Goal: Task Accomplishment & Management: Complete application form

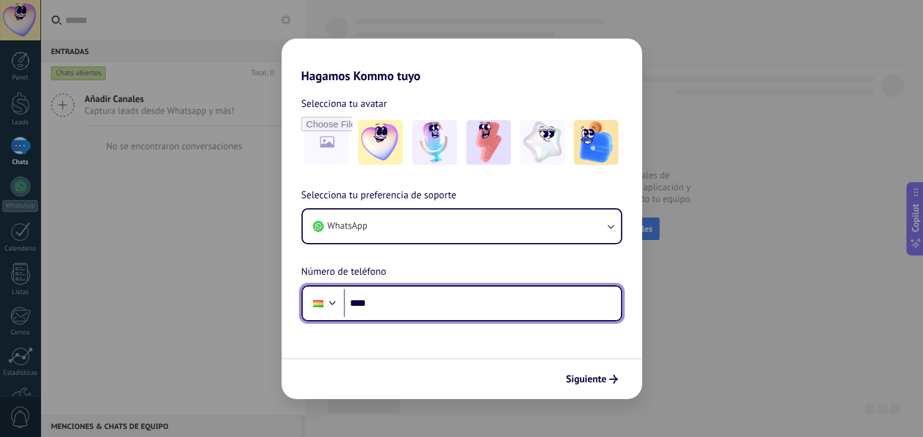
click at [445, 307] on input "****" at bounding box center [482, 303] width 277 height 29
type input "**********"
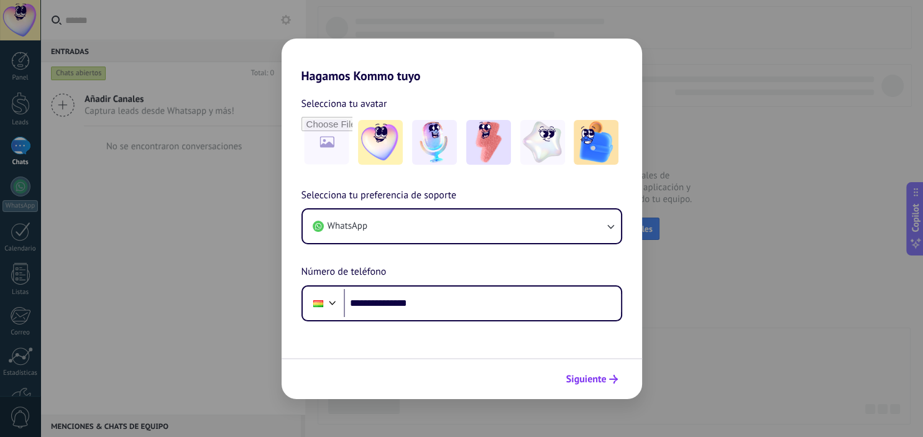
click at [603, 387] on button "Siguiente" at bounding box center [592, 379] width 63 height 21
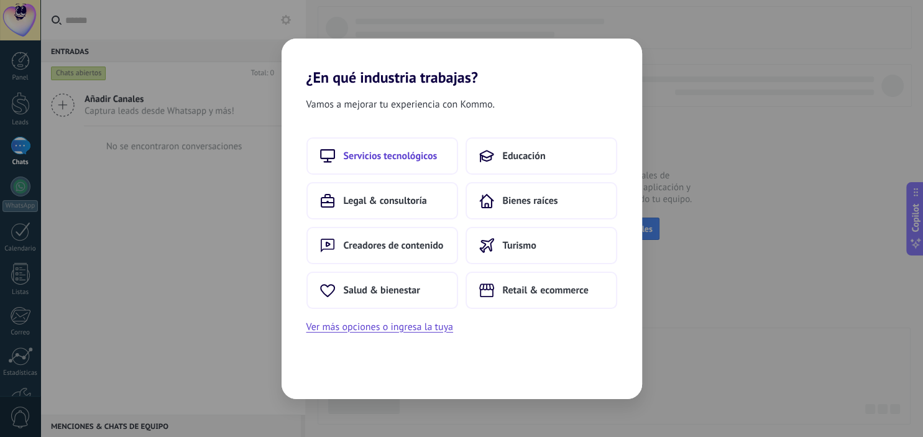
click at [400, 153] on span "Servicios tecnológicos" at bounding box center [391, 156] width 94 height 12
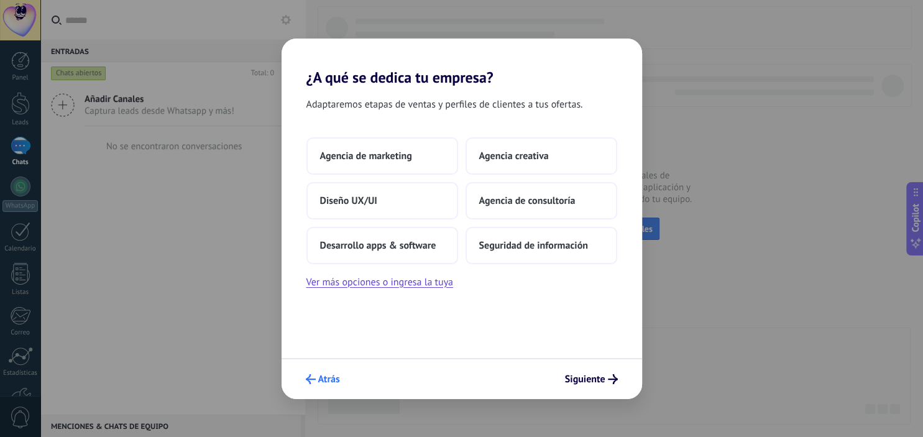
click at [321, 377] on span "Atrás" at bounding box center [329, 379] width 22 height 9
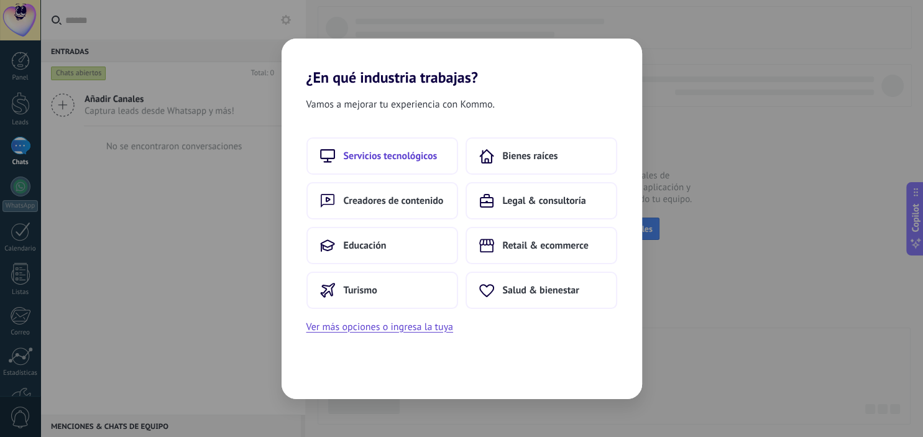
click at [389, 163] on button "Servicios tecnológicos" at bounding box center [383, 155] width 152 height 37
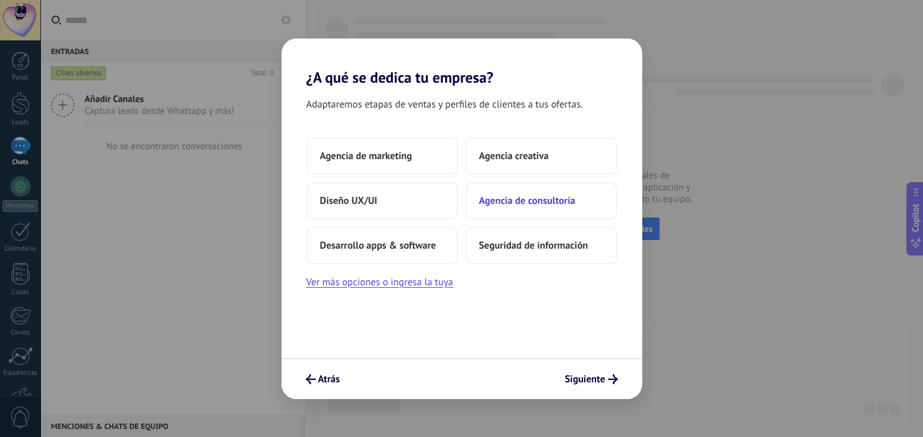
click at [552, 200] on span "Agencia de consultoría" at bounding box center [527, 201] width 96 height 12
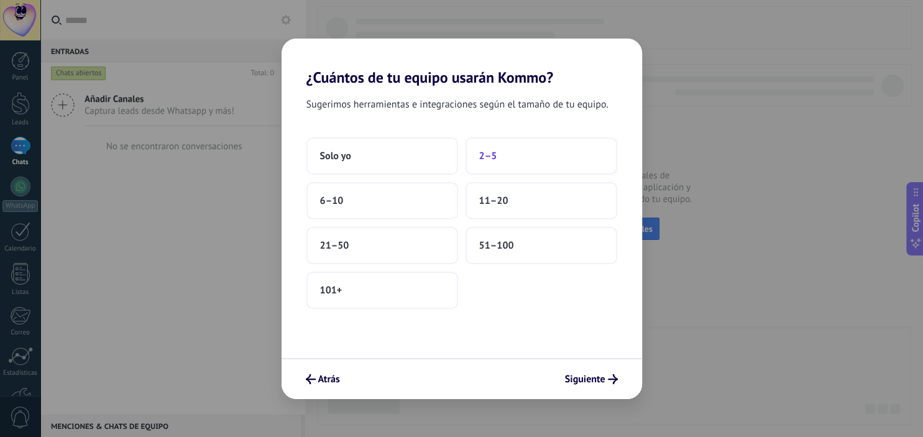
click at [517, 162] on button "2–5" at bounding box center [542, 155] width 152 height 37
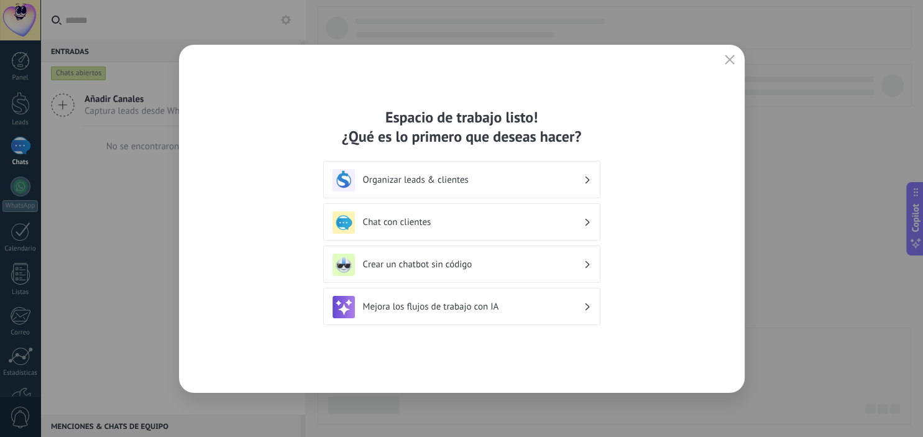
click at [518, 227] on h3 "Chat con clientes" at bounding box center [473, 222] width 221 height 12
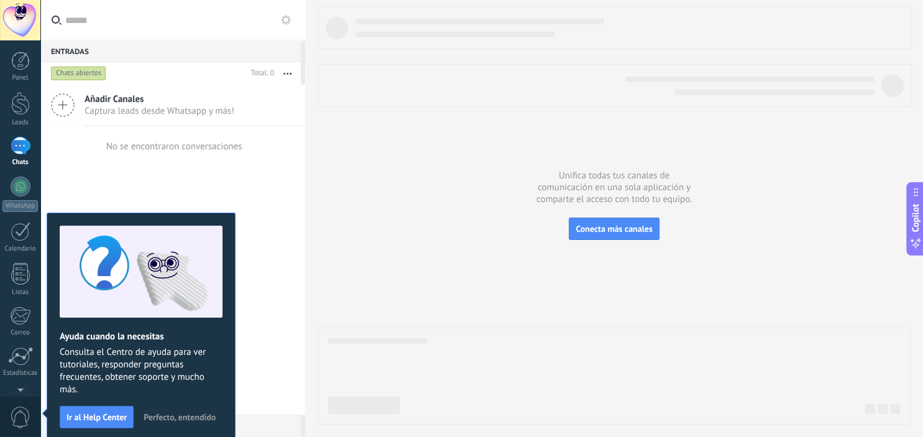
click at [179, 417] on span "Perfecto, entendido" at bounding box center [180, 417] width 72 height 9
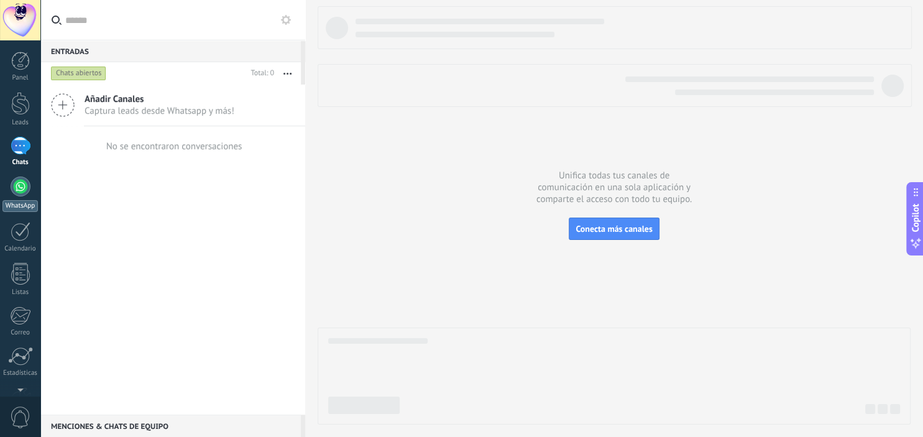
click at [27, 184] on div at bounding box center [21, 187] width 20 height 20
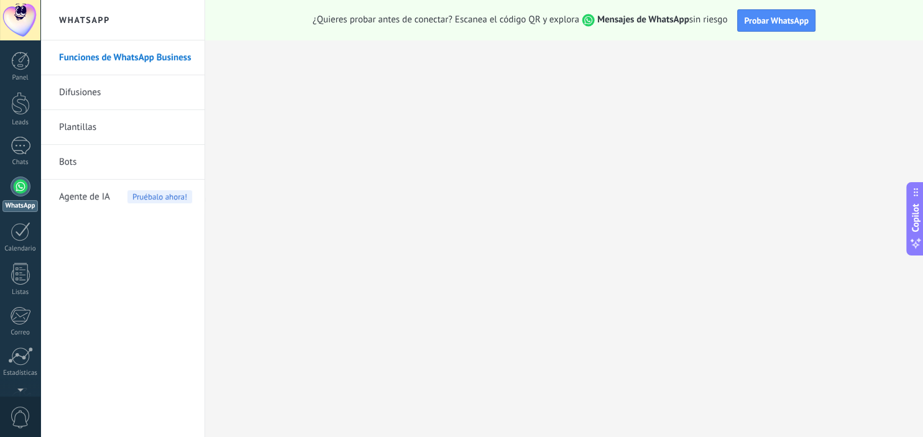
click at [136, 111] on link "Plantillas" at bounding box center [125, 127] width 133 height 35
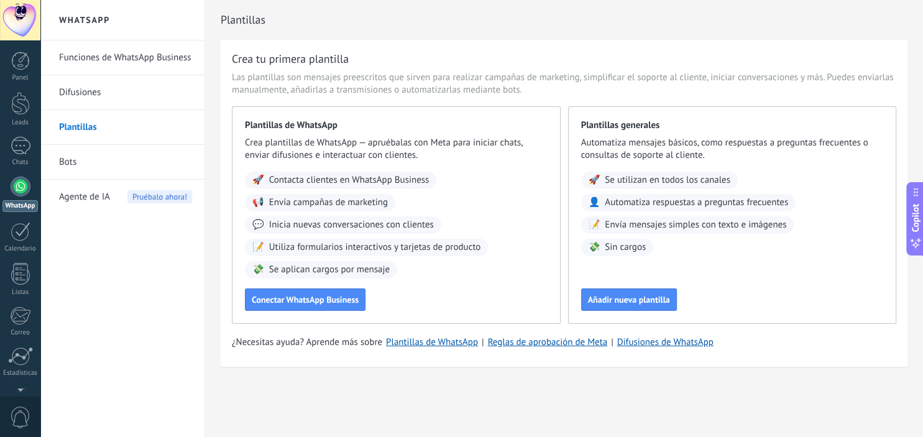
click at [634, 231] on span "Envía mensajes simples con texto e imágenes" at bounding box center [696, 225] width 182 height 12
drag, startPoint x: 608, startPoint y: 225, endPoint x: 800, endPoint y: 233, distance: 191.7
click at [800, 233] on div "🚀 Se utilizan en todos los canales 👤 Automatiza respuestas a preguntas frecuent…" at bounding box center [732, 214] width 303 height 85
click at [645, 300] on span "Añadir nueva plantilla" at bounding box center [629, 299] width 82 height 9
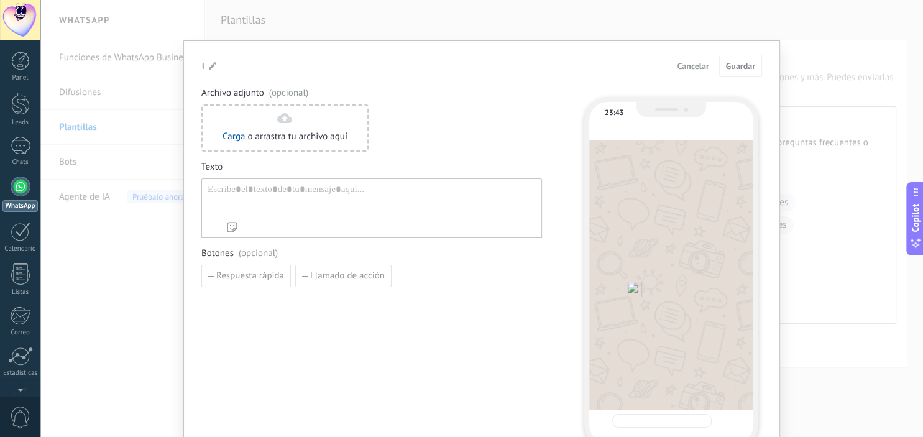
type input "**********"
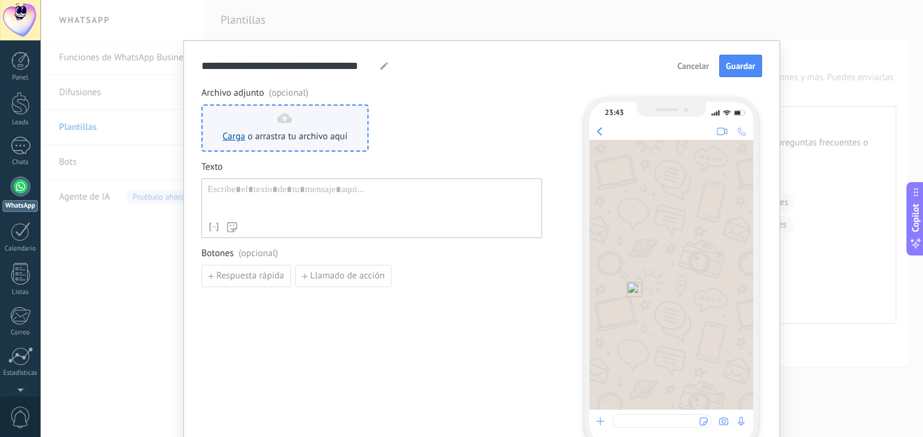
click at [269, 123] on div "Carga o arrastra tu archivo aquí Arrastra aquí" at bounding box center [285, 128] width 125 height 30
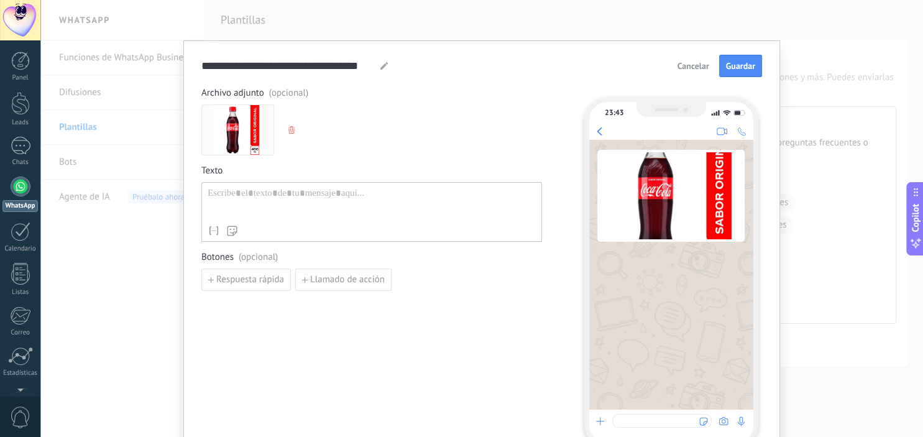
click at [261, 197] on div at bounding box center [372, 204] width 328 height 32
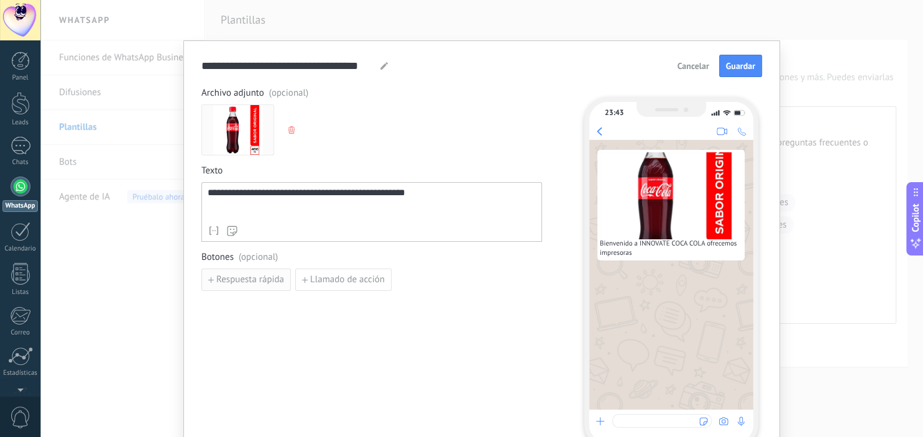
click at [254, 288] on button "Respuesta rápida" at bounding box center [246, 280] width 90 height 22
click at [269, 277] on input at bounding box center [268, 279] width 132 height 20
type input "**"
click at [374, 332] on div "**********" at bounding box center [371, 267] width 341 height 361
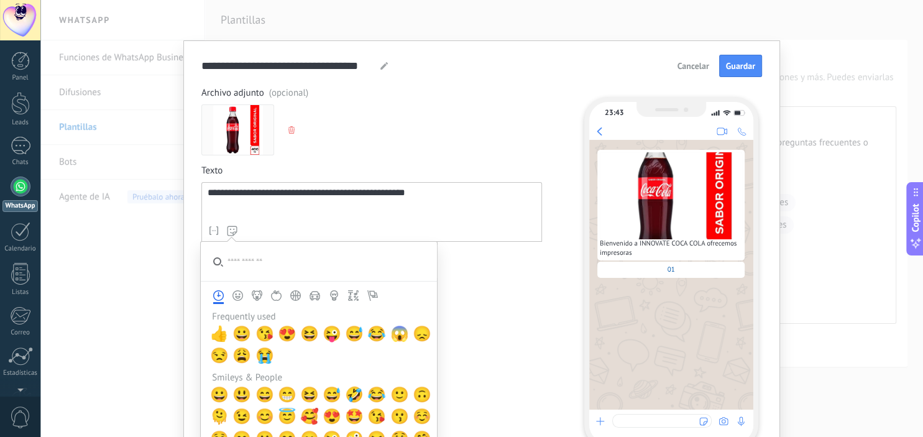
click at [466, 277] on div "** 2/20" at bounding box center [371, 280] width 341 height 22
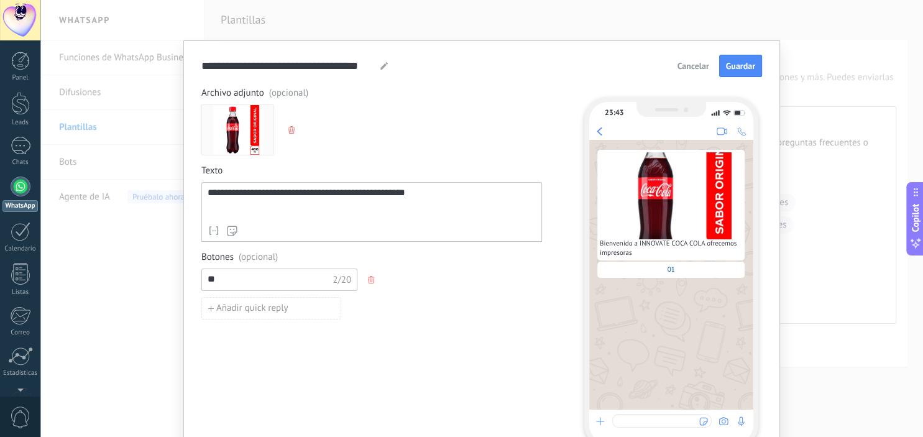
drag, startPoint x: 233, startPoint y: 280, endPoint x: 205, endPoint y: 275, distance: 27.7
click at [205, 275] on input "**" at bounding box center [268, 279] width 132 height 20
click at [395, 302] on div "Añadir quick reply" at bounding box center [371, 308] width 341 height 22
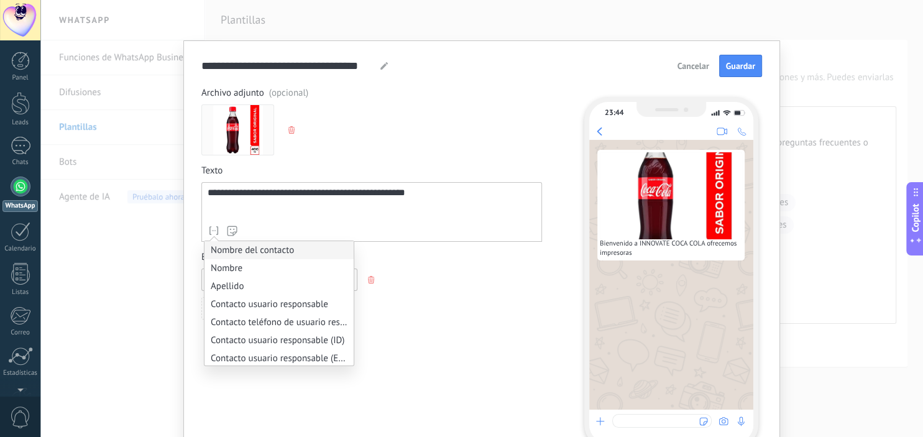
click at [233, 246] on li "Nombre del contacto" at bounding box center [279, 250] width 149 height 18
click at [211, 233] on icon at bounding box center [214, 230] width 12 height 12
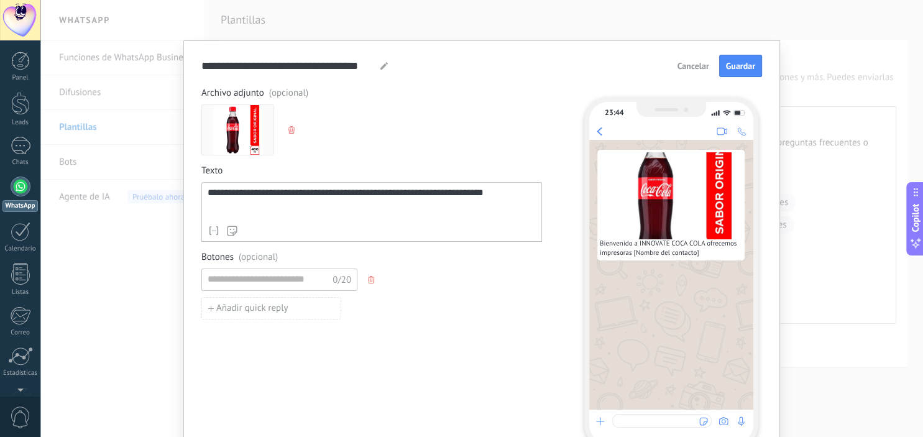
click at [442, 230] on div "Nombre del contacto Nombre Apellido Contacto usuario responsable Contacto teléf…" at bounding box center [372, 230] width 328 height 12
click at [747, 65] on span "Guardar" at bounding box center [740, 66] width 29 height 9
type input "*"
click at [749, 67] on span "Guardar" at bounding box center [740, 66] width 29 height 9
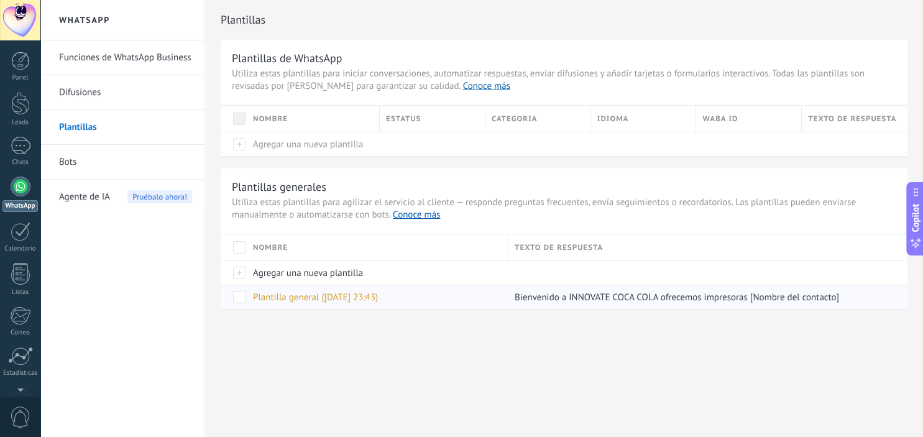
click at [275, 302] on span "Plantilla general ([DATE] 23:43)" at bounding box center [315, 298] width 125 height 12
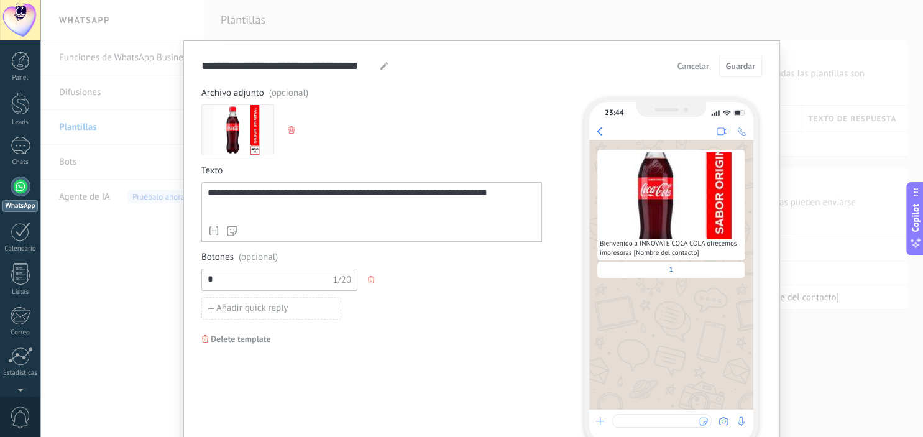
click at [697, 70] on span "Cancelar" at bounding box center [694, 66] width 32 height 9
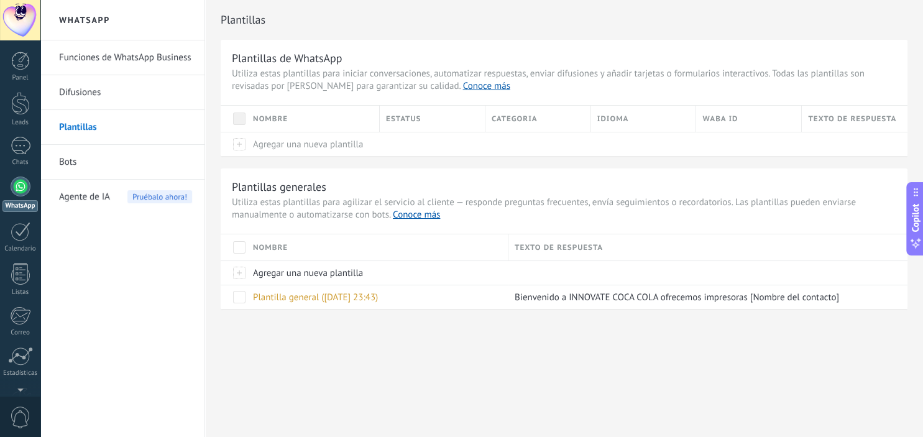
click at [117, 60] on link "Funciones de WhatsApp Business" at bounding box center [125, 57] width 133 height 35
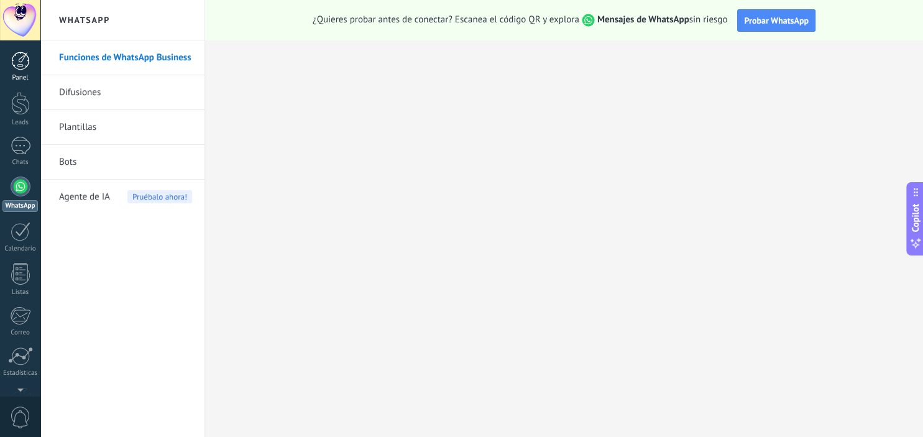
click at [27, 65] on div at bounding box center [20, 61] width 19 height 19
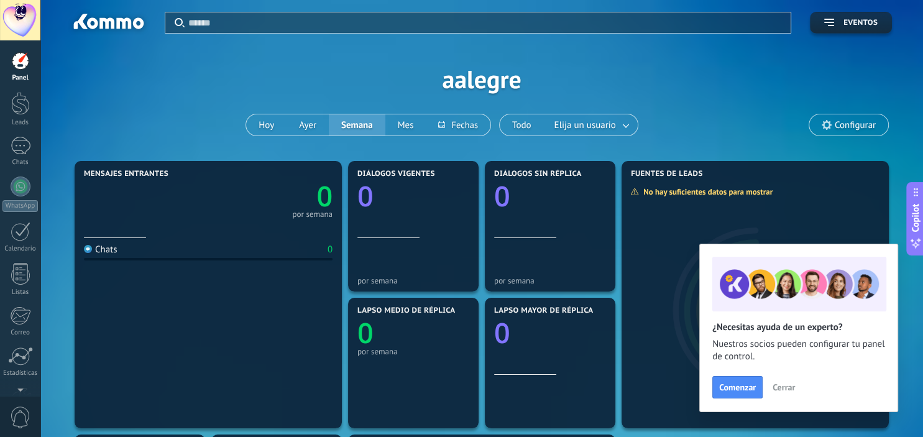
drag, startPoint x: 11, startPoint y: 103, endPoint x: 182, endPoint y: 143, distance: 175.0
click at [12, 103] on div at bounding box center [20, 103] width 19 height 23
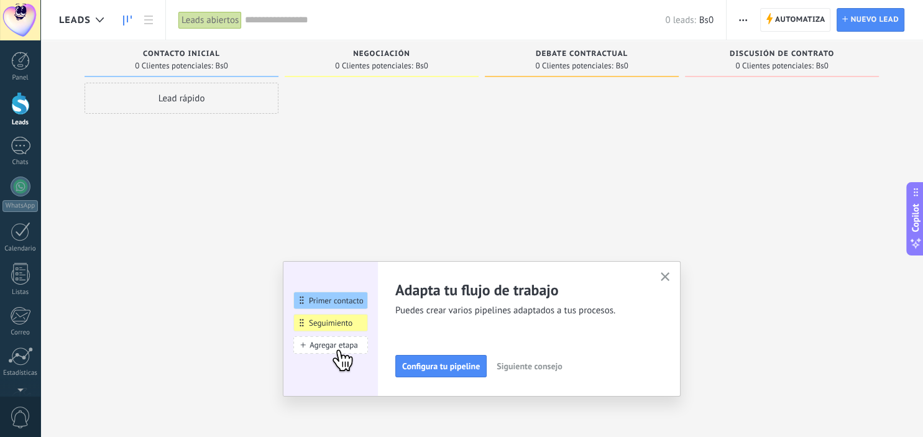
click at [669, 274] on use "button" at bounding box center [665, 276] width 9 height 9
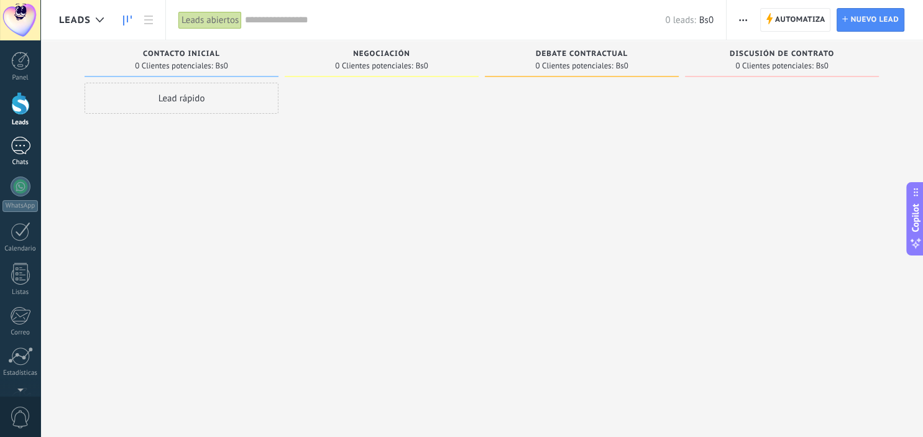
click at [26, 163] on div "Chats" at bounding box center [20, 163] width 36 height 8
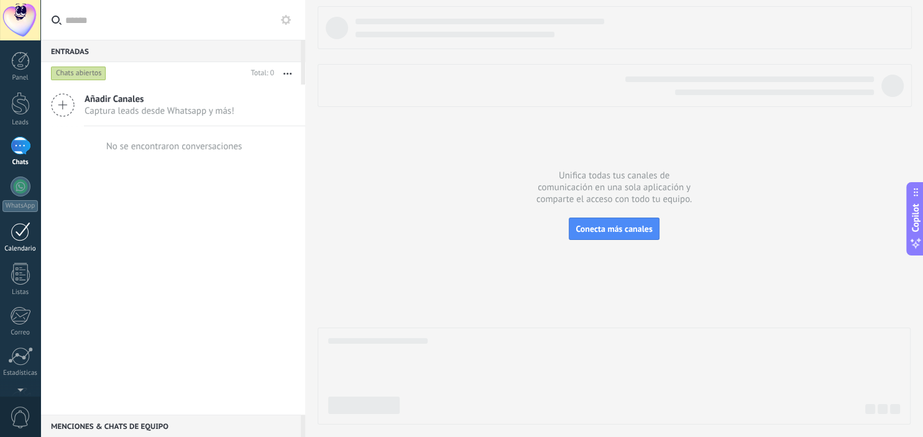
click at [32, 233] on link "Calendario" at bounding box center [20, 237] width 40 height 31
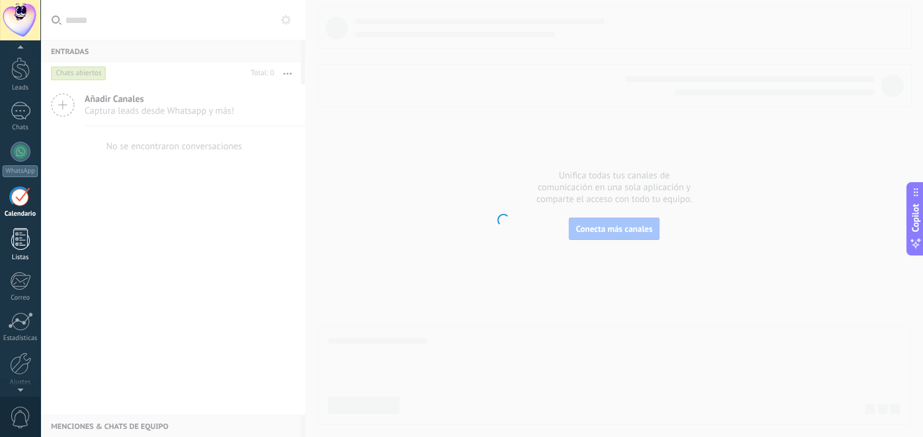
click at [35, 280] on link "Correo" at bounding box center [20, 287] width 40 height 30
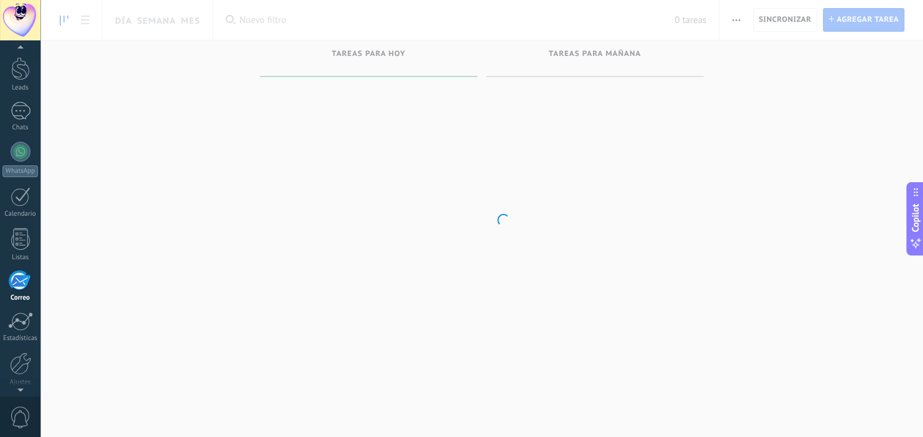
scroll to position [80, 0]
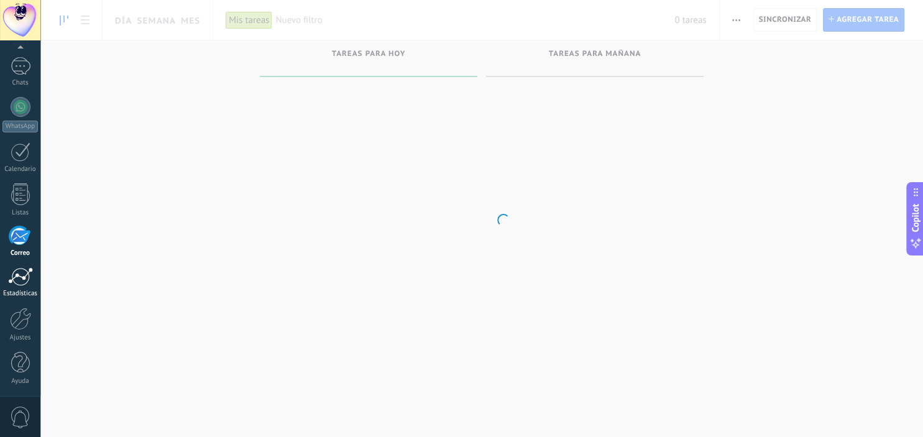
click at [34, 279] on link "Estadísticas" at bounding box center [20, 282] width 40 height 30
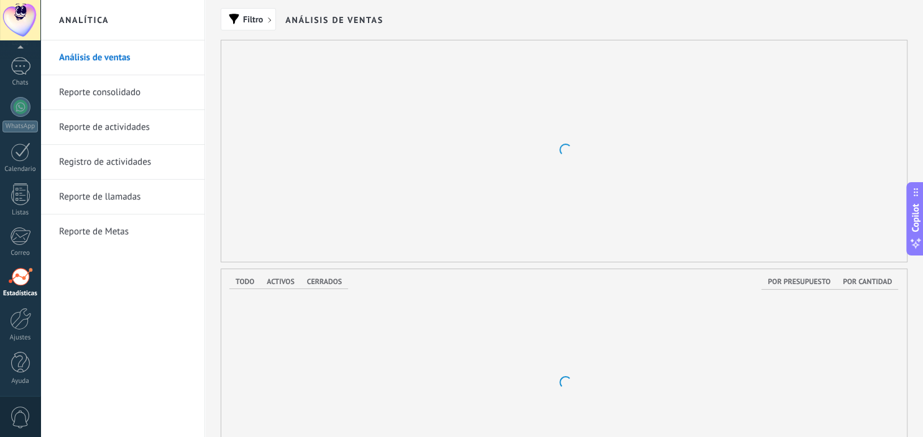
scroll to position [80, 0]
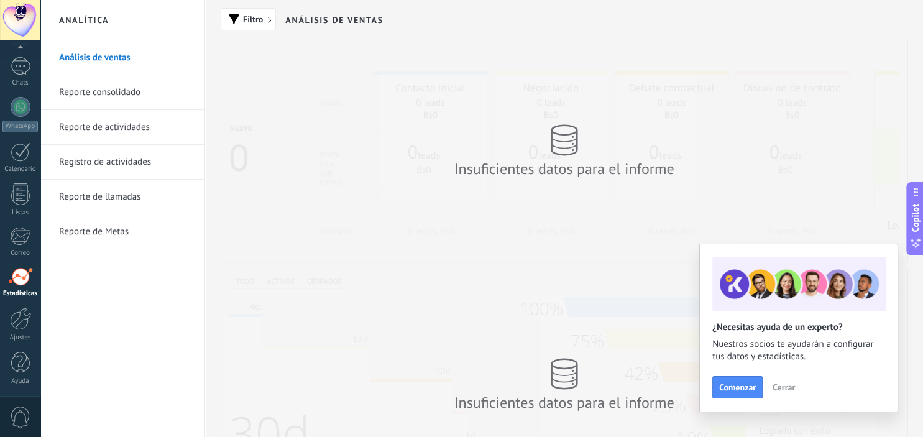
click at [785, 391] on span "Cerrar" at bounding box center [784, 387] width 22 height 9
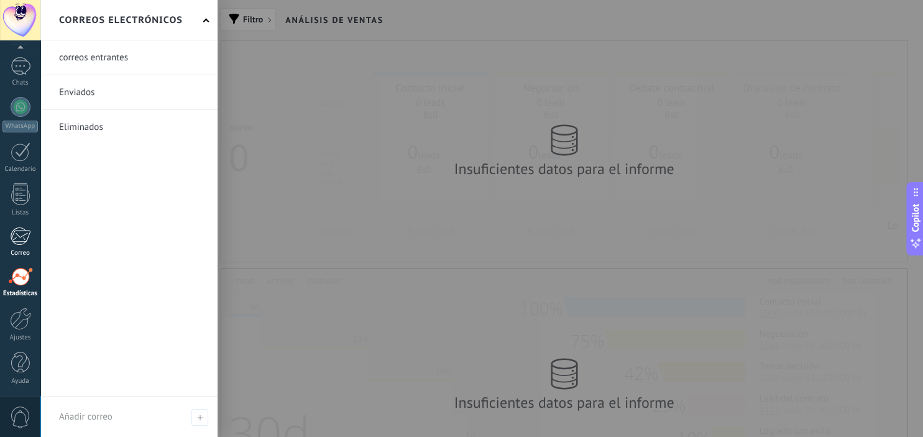
click at [31, 239] on link "Correo" at bounding box center [20, 242] width 40 height 30
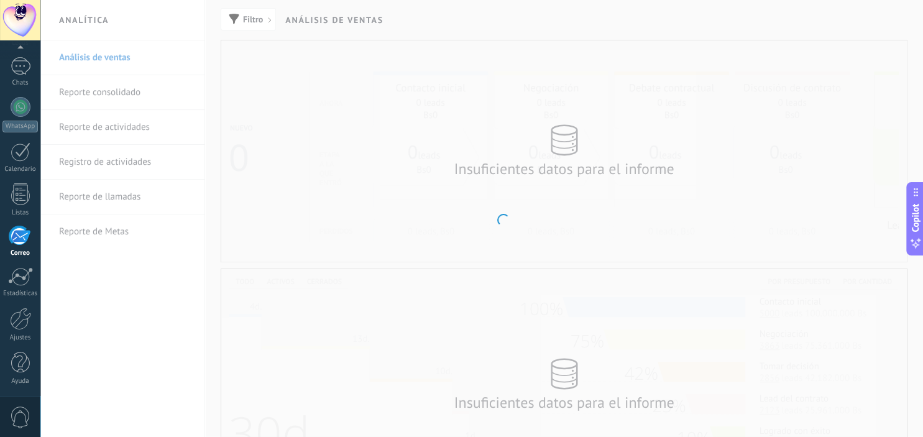
scroll to position [80, 0]
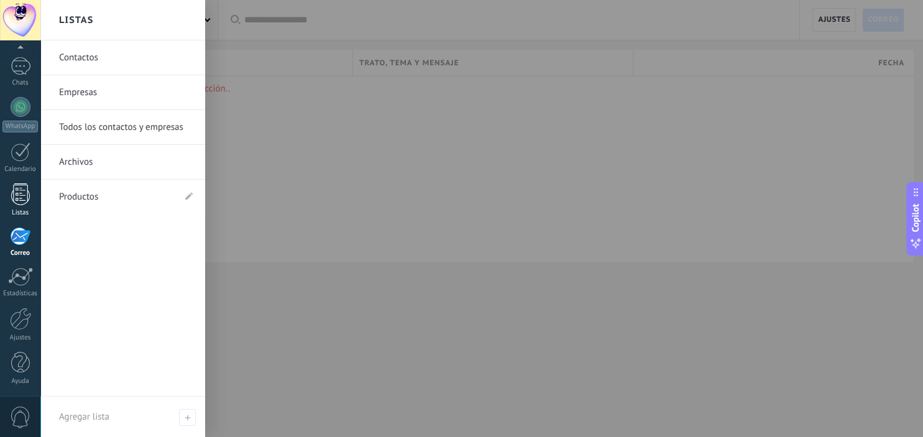
click at [31, 198] on link "Listas" at bounding box center [20, 200] width 40 height 34
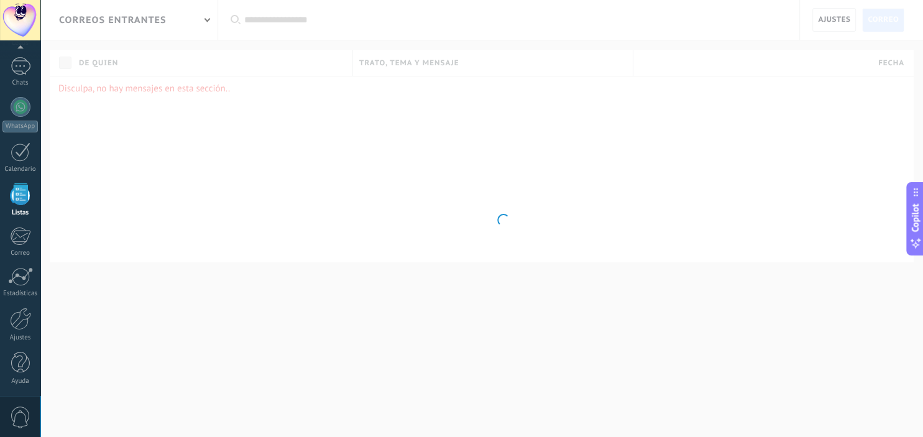
scroll to position [80, 0]
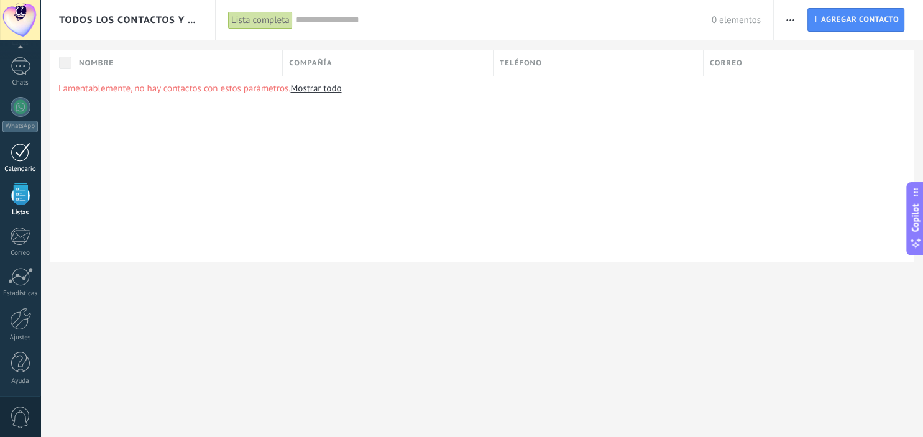
click at [29, 144] on div at bounding box center [21, 151] width 20 height 19
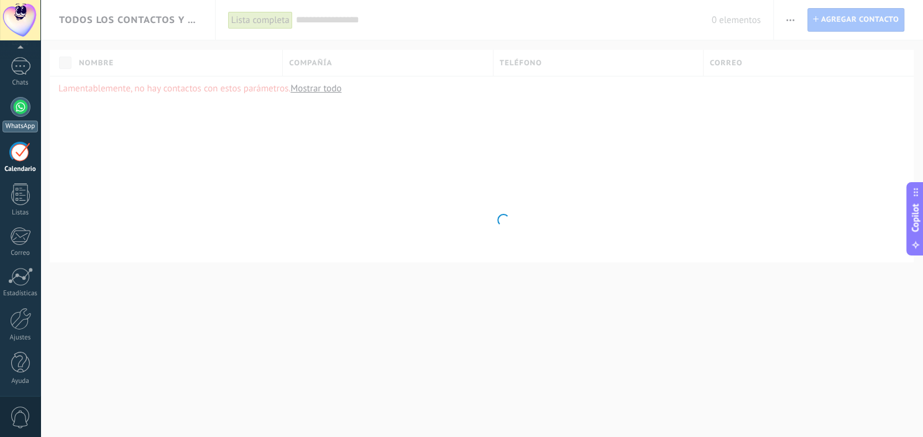
click at [24, 121] on div "WhatsApp" at bounding box center [19, 127] width 35 height 12
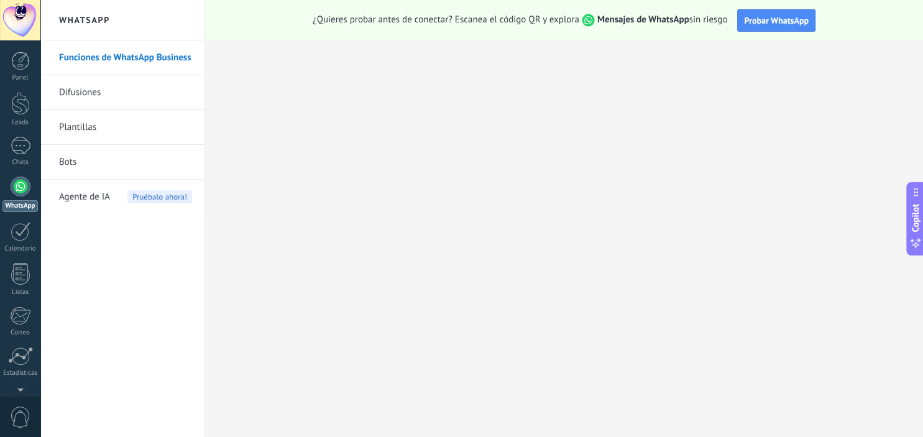
click at [83, 129] on link "Plantillas" at bounding box center [125, 127] width 133 height 35
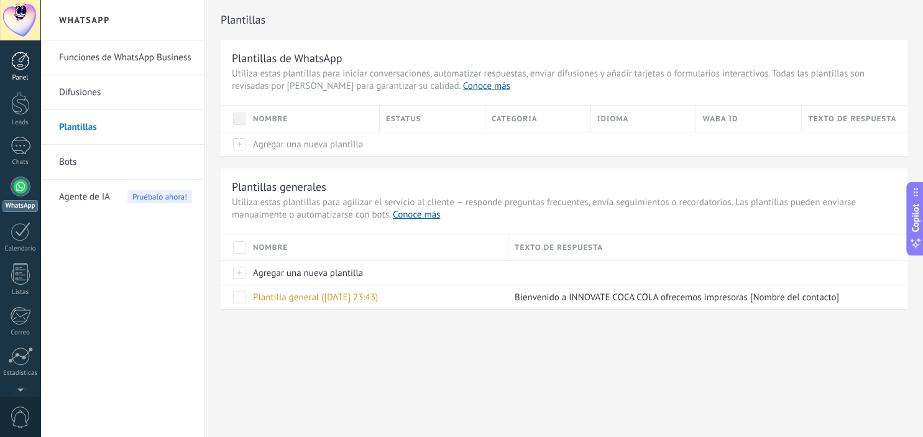
click at [24, 62] on div at bounding box center [20, 61] width 19 height 19
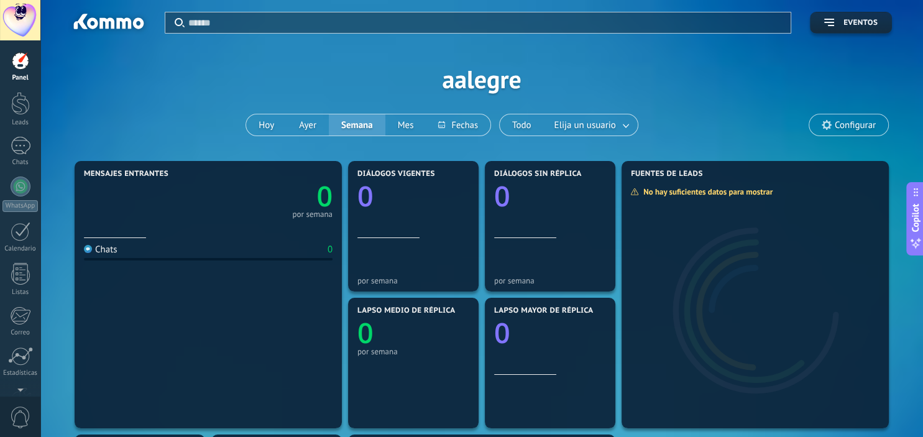
click at [24, 79] on div "Panel" at bounding box center [20, 78] width 36 height 8
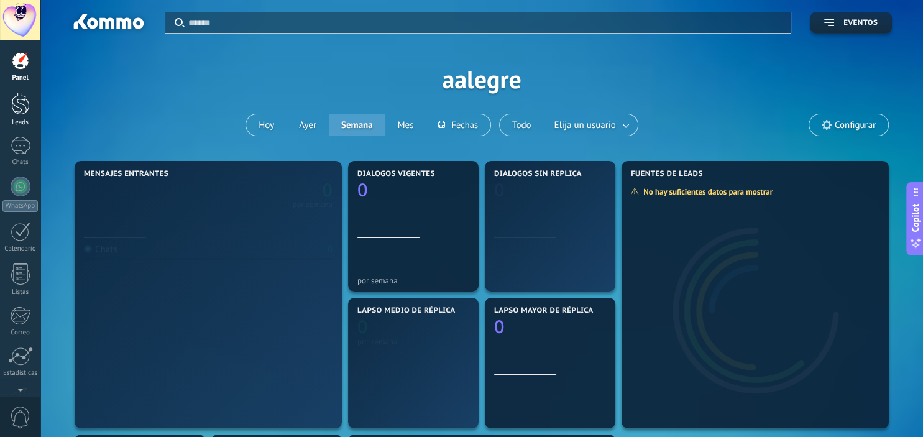
click at [25, 101] on div at bounding box center [20, 103] width 19 height 23
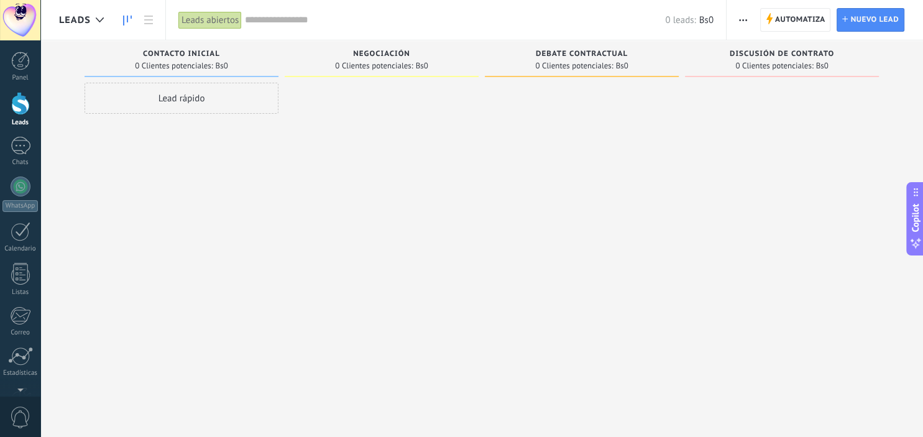
click at [377, 45] on div "Negociación 0 Clientes potenciales: Bs0" at bounding box center [382, 58] width 194 height 37
click at [389, 50] on span "Negociación" at bounding box center [381, 54] width 57 height 9
click at [410, 53] on div "Negociación" at bounding box center [382, 55] width 182 height 11
click at [405, 53] on span "Negociación" at bounding box center [381, 54] width 57 height 9
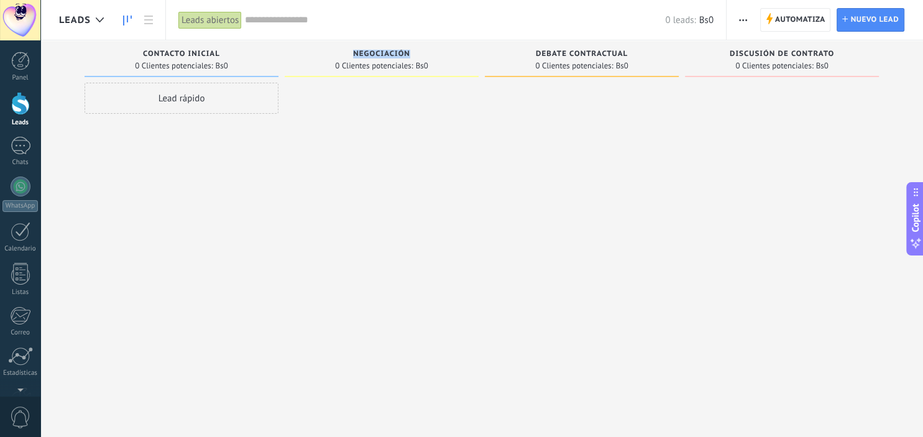
click at [405, 53] on span "Negociación" at bounding box center [381, 54] width 57 height 9
click at [210, 103] on div "Lead rápido" at bounding box center [182, 98] width 194 height 31
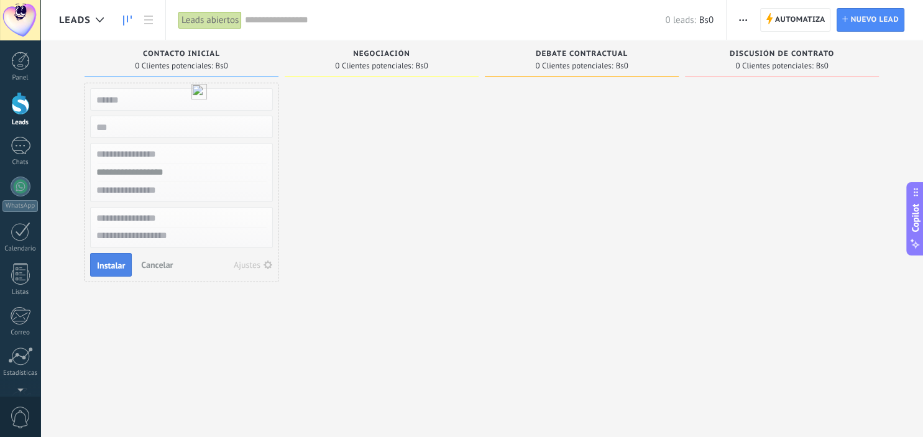
click at [123, 264] on span "Instalar" at bounding box center [111, 265] width 28 height 9
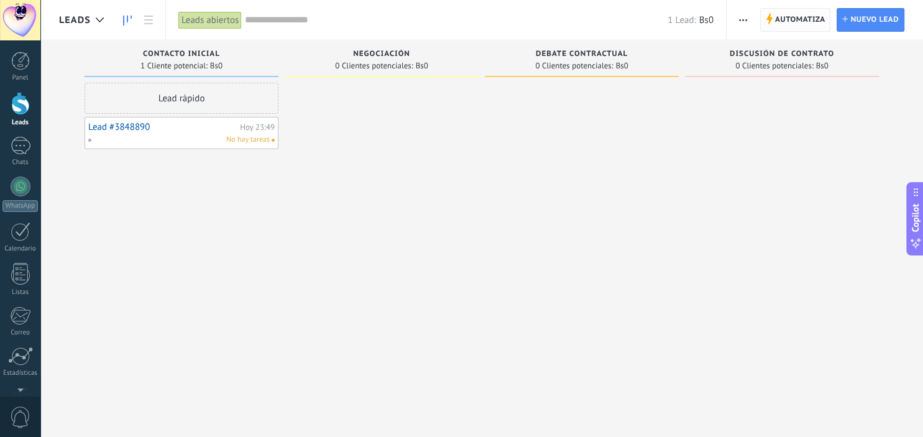
click at [813, 16] on span "Automatiza" at bounding box center [800, 20] width 50 height 22
click at [874, 21] on span "Nuevo lead" at bounding box center [875, 20] width 49 height 22
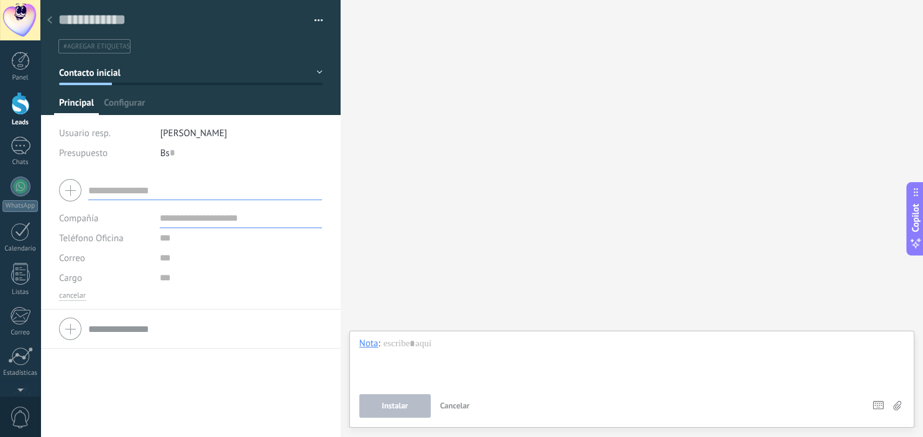
click at [50, 23] on use at bounding box center [49, 19] width 5 height 7
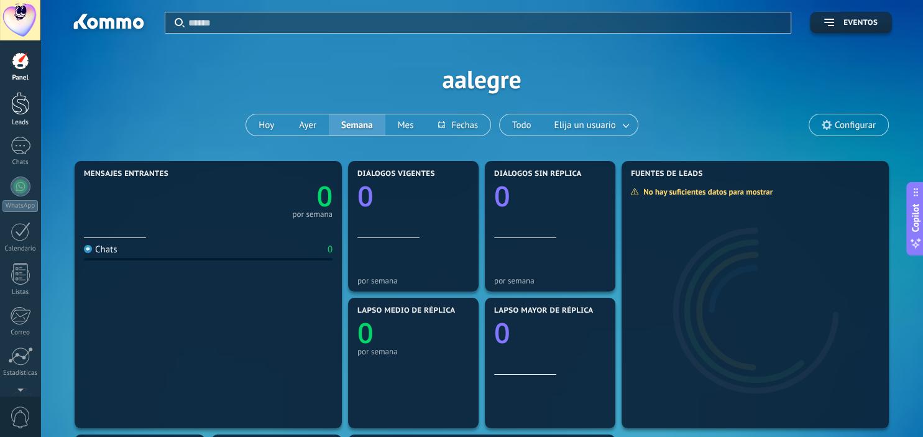
click at [11, 116] on div "Leads" at bounding box center [20, 109] width 40 height 35
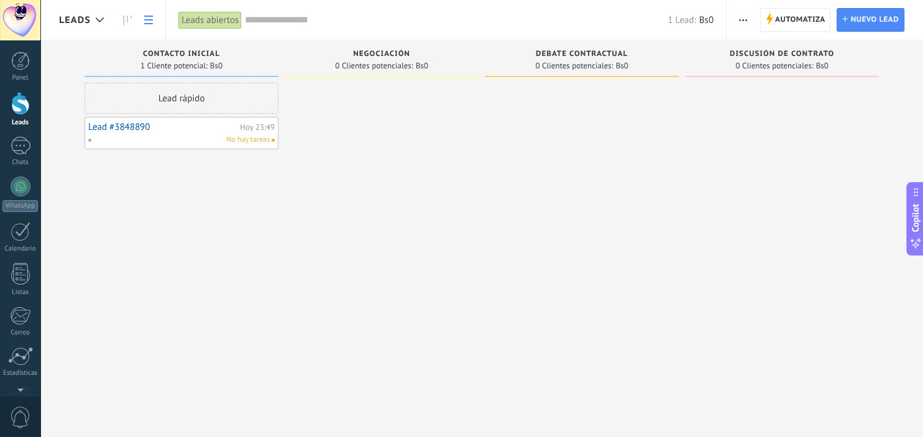
click at [142, 28] on link at bounding box center [148, 20] width 21 height 24
